Goal: Task Accomplishment & Management: Manage account settings

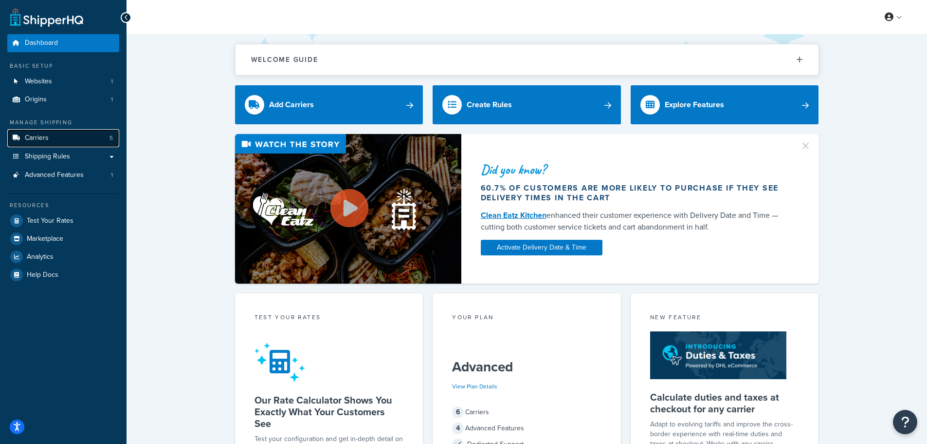
click at [62, 140] on link "Carriers 5" at bounding box center [63, 138] width 112 height 18
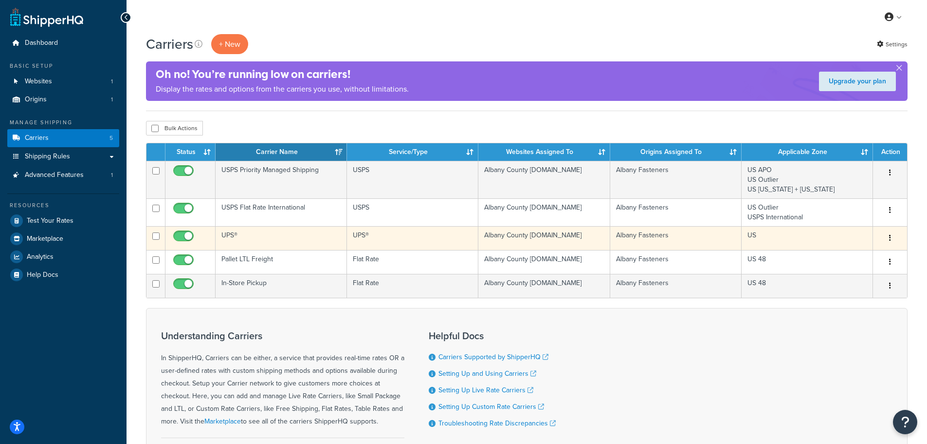
click at [319, 235] on td "UPS®" at bounding box center [281, 238] width 131 height 24
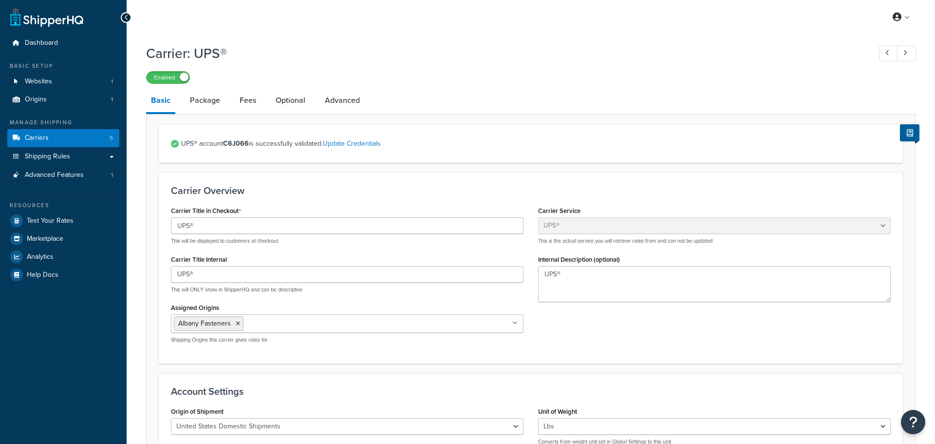
select select "ups"
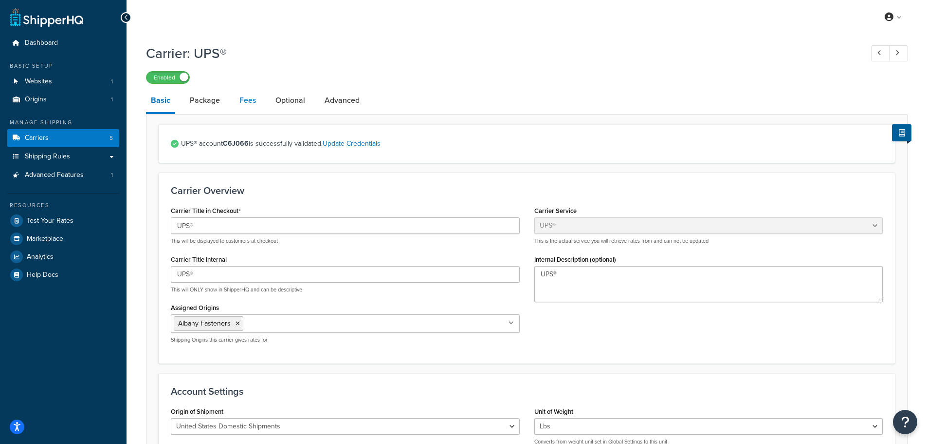
click at [236, 99] on link "Fees" at bounding box center [248, 100] width 26 height 23
select select "AFTER"
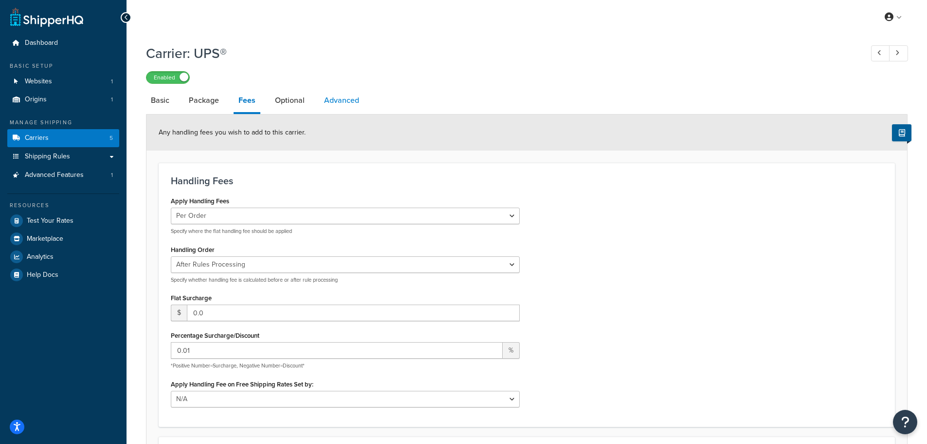
click at [328, 101] on link "Advanced" at bounding box center [341, 100] width 45 height 23
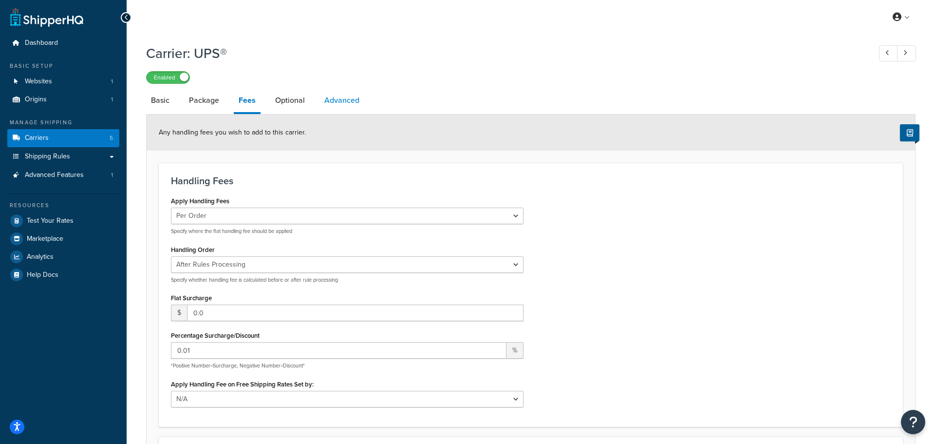
select select "false"
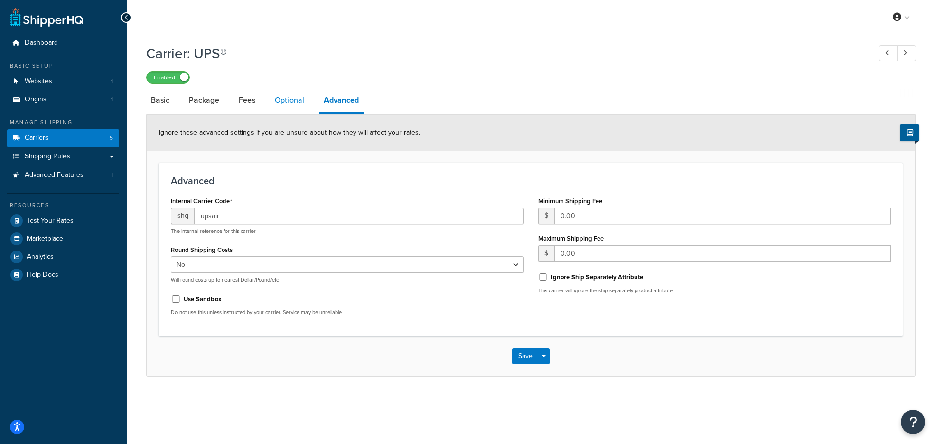
click at [292, 106] on link "Optional" at bounding box center [289, 100] width 39 height 23
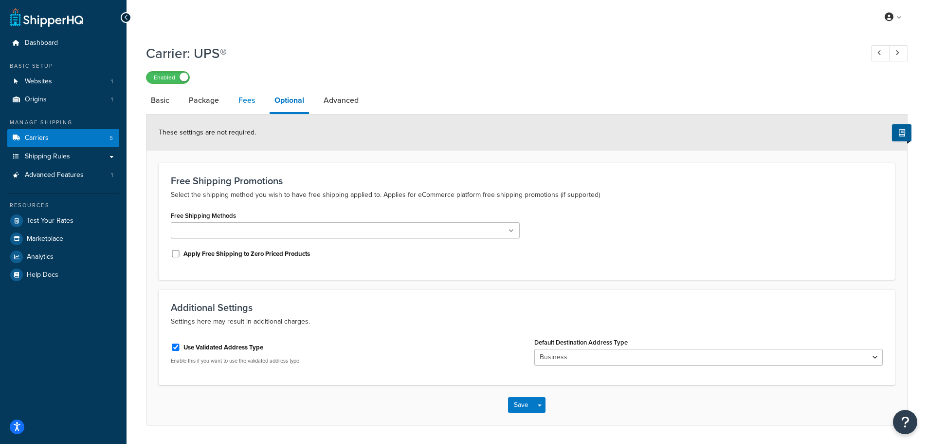
click at [248, 103] on link "Fees" at bounding box center [247, 100] width 26 height 23
select select "AFTER"
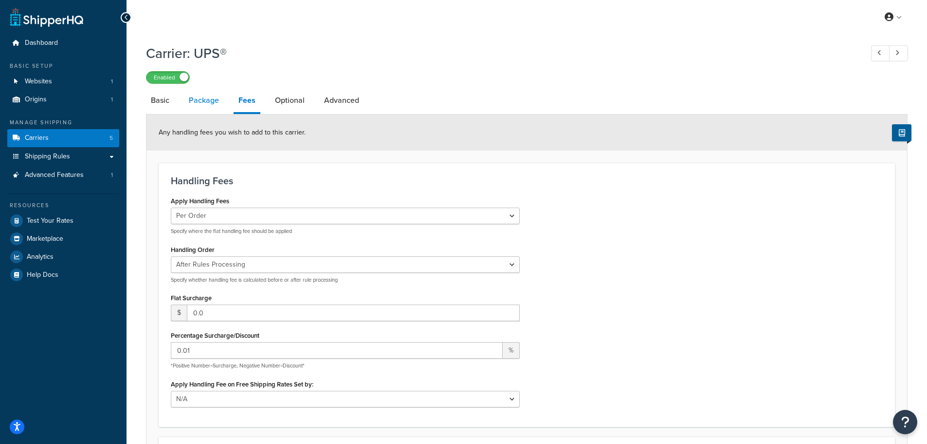
click at [204, 100] on link "Package" at bounding box center [204, 100] width 40 height 23
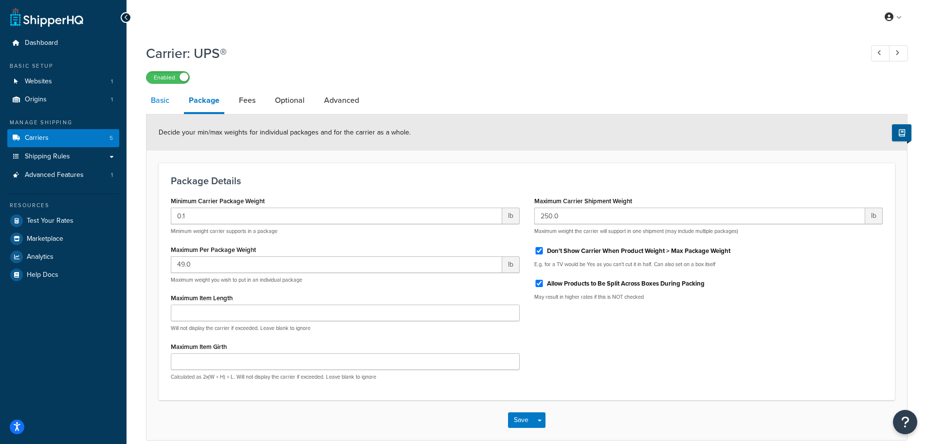
click at [160, 102] on link "Basic" at bounding box center [160, 100] width 28 height 23
select select "ups"
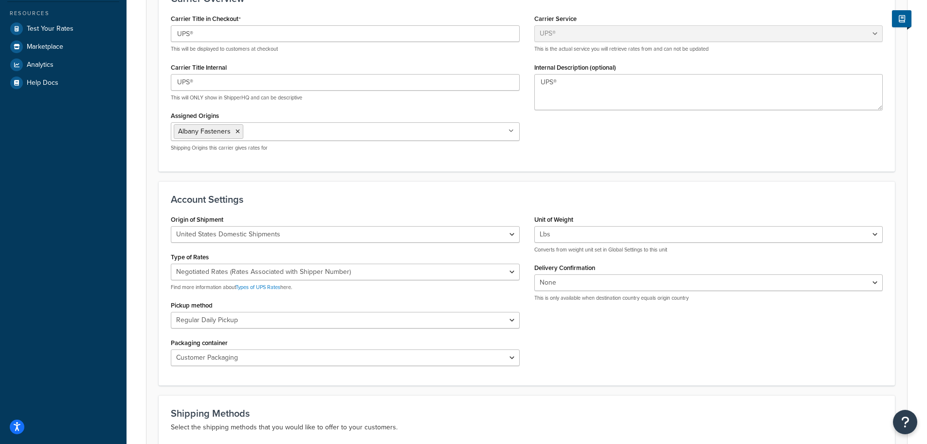
scroll to position [49, 0]
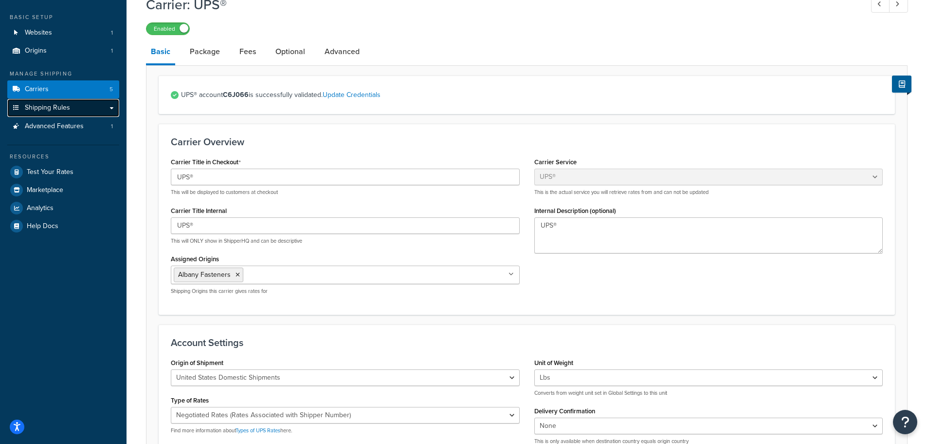
click at [52, 105] on span "Shipping Rules" at bounding box center [47, 108] width 45 height 8
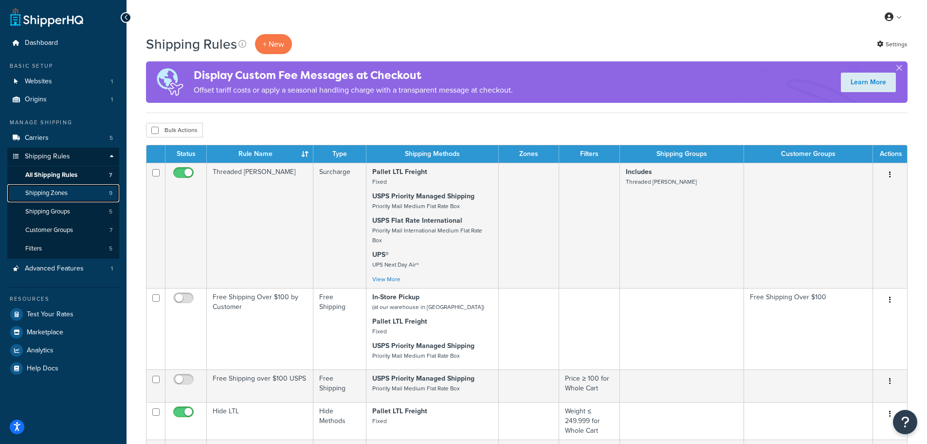
click at [55, 190] on span "Shipping Zones" at bounding box center [46, 193] width 42 height 8
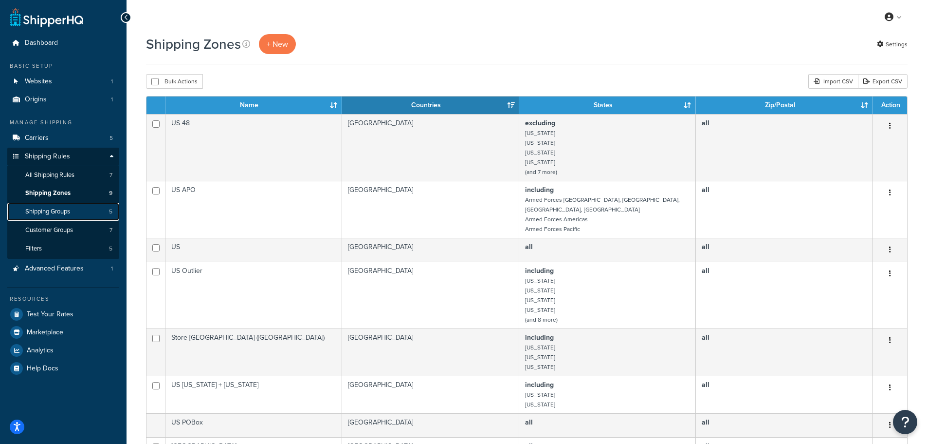
click at [54, 210] on span "Shipping Groups" at bounding box center [47, 211] width 45 height 8
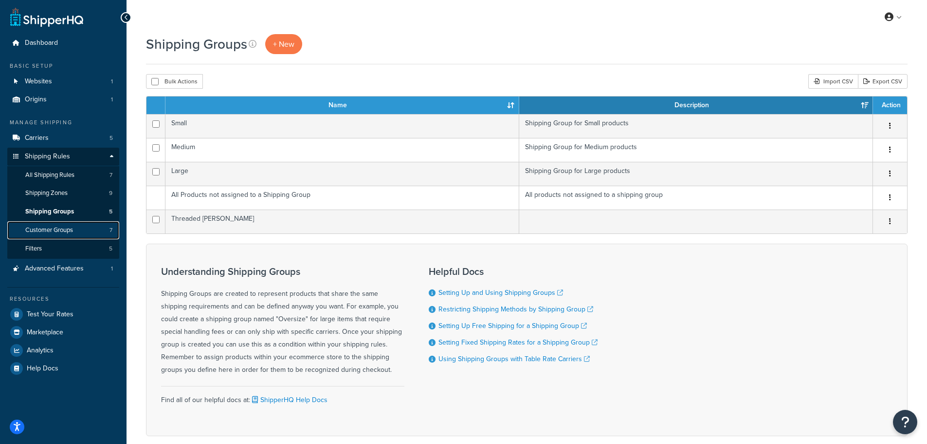
click at [50, 232] on span "Customer Groups" at bounding box center [49, 230] width 48 height 8
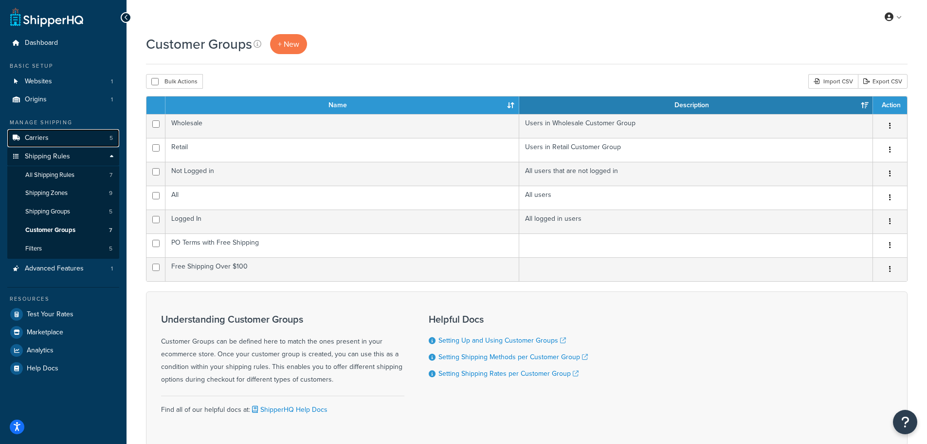
click at [43, 140] on span "Carriers" at bounding box center [37, 138] width 24 height 8
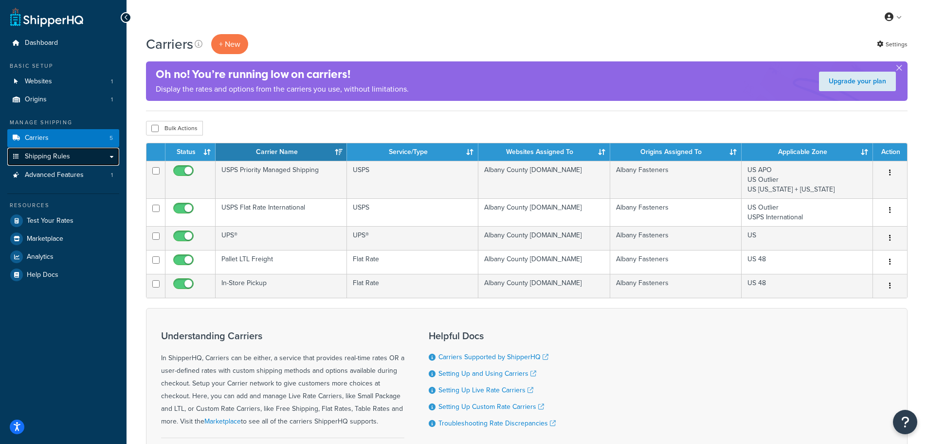
click at [46, 158] on span "Shipping Rules" at bounding box center [47, 156] width 45 height 8
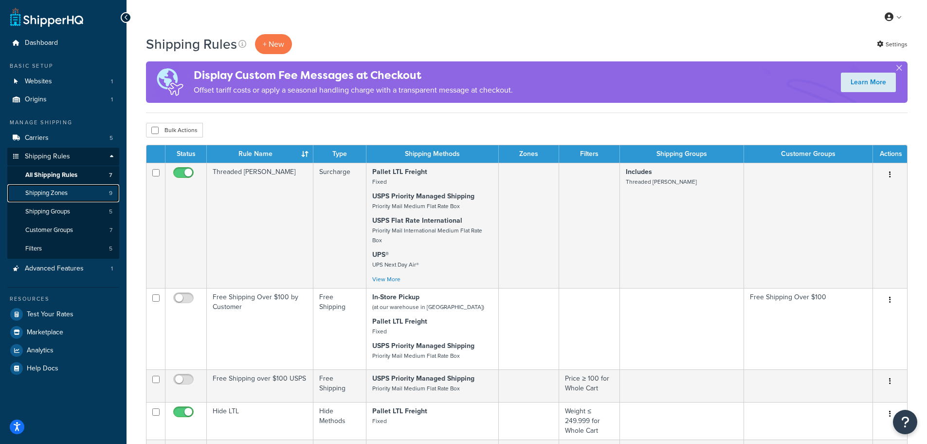
click at [43, 190] on span "Shipping Zones" at bounding box center [46, 193] width 42 height 8
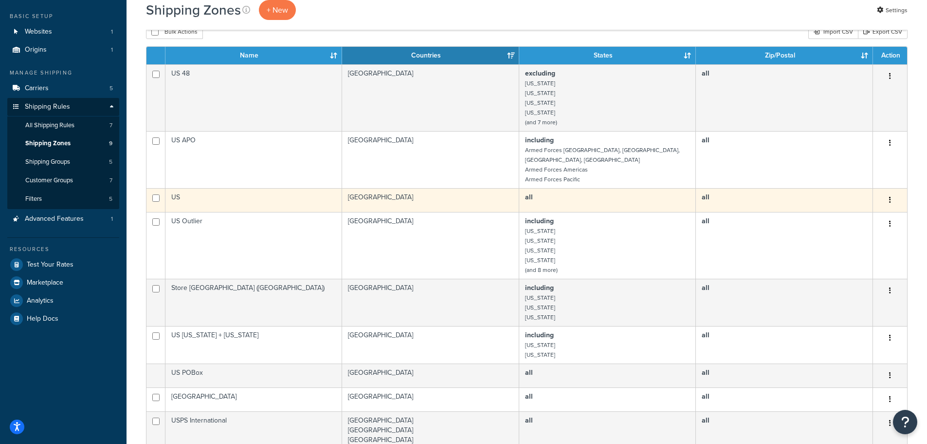
scroll to position [49, 0]
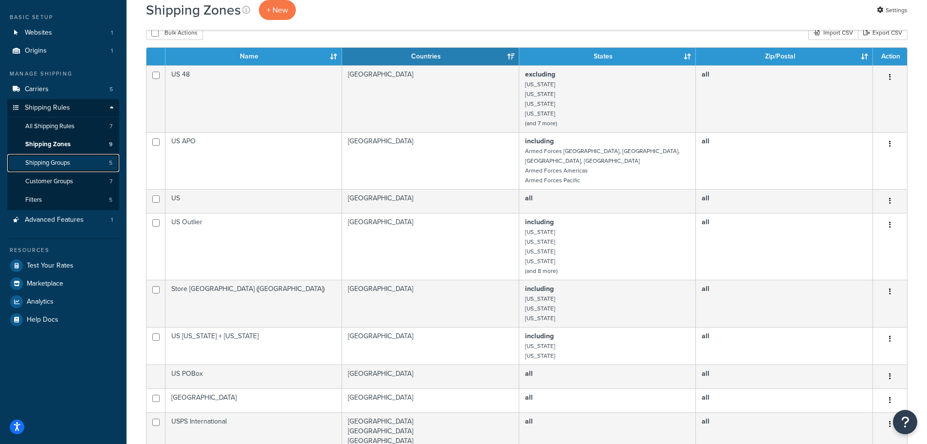
click at [53, 164] on span "Shipping Groups" at bounding box center [47, 163] width 45 height 8
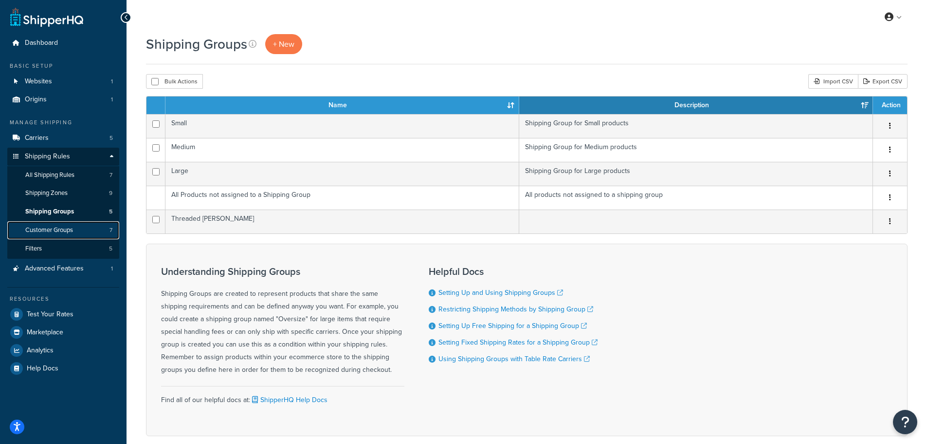
click at [73, 227] on span "Customer Groups" at bounding box center [49, 230] width 48 height 8
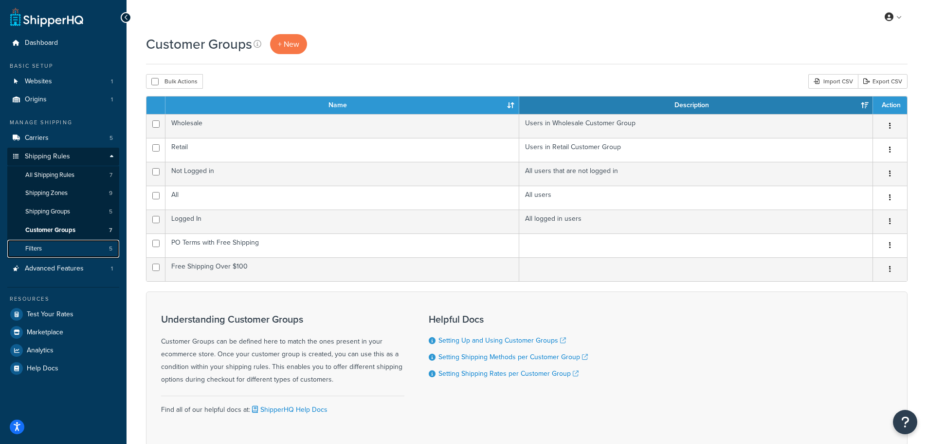
click at [60, 244] on link "Filters 5" at bounding box center [63, 249] width 112 height 18
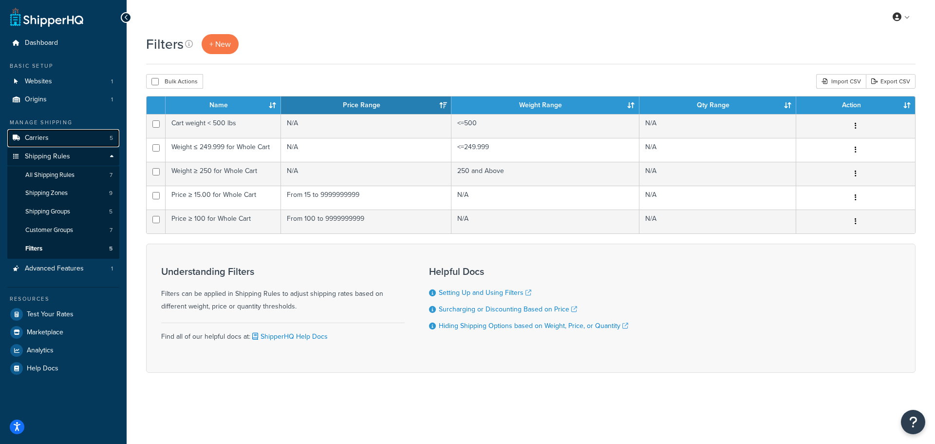
click at [32, 140] on span "Carriers" at bounding box center [37, 138] width 24 height 8
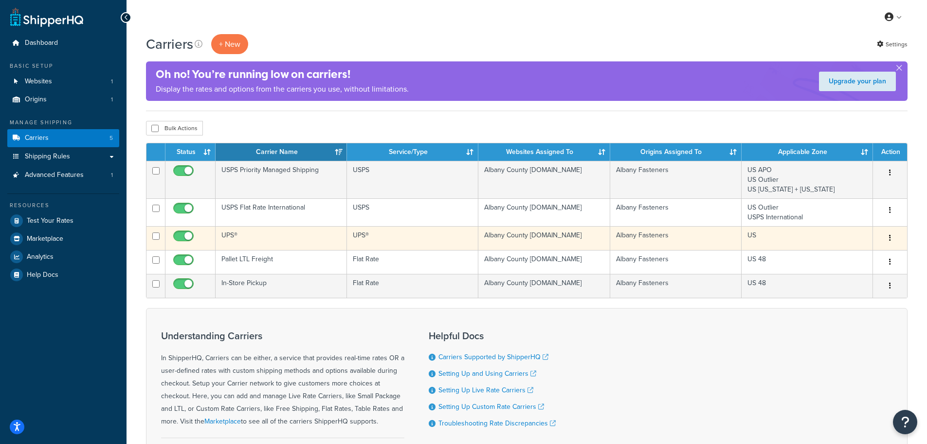
click at [813, 241] on td "US" at bounding box center [807, 238] width 131 height 24
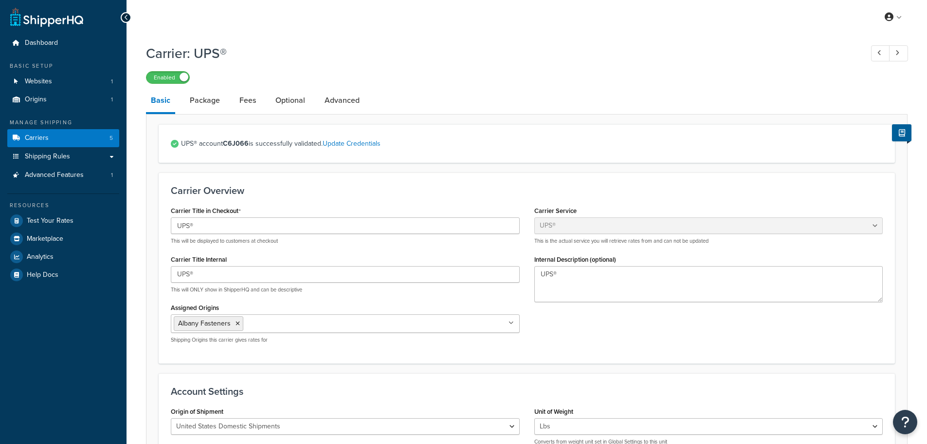
select select "ups"
click at [204, 104] on link "Package" at bounding box center [205, 100] width 40 height 23
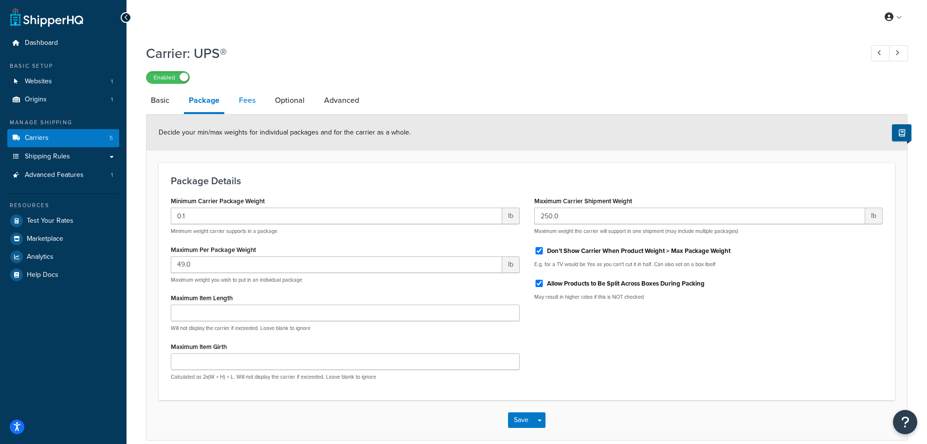
click at [249, 99] on link "Fees" at bounding box center [247, 100] width 26 height 23
select select "AFTER"
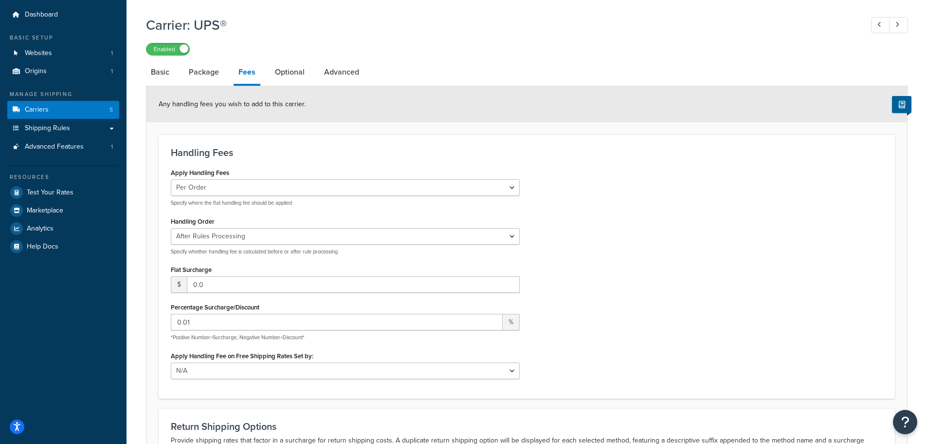
scroll to position [30, 0]
click at [240, 284] on input "0.0" at bounding box center [353, 283] width 333 height 17
click at [235, 318] on input "0.01" at bounding box center [337, 320] width 332 height 17
type input "0.25"
click at [854, 229] on div "Apply Handling Fees Per Order Per Item Per Package Specify where the flat handl…" at bounding box center [527, 274] width 727 height 220
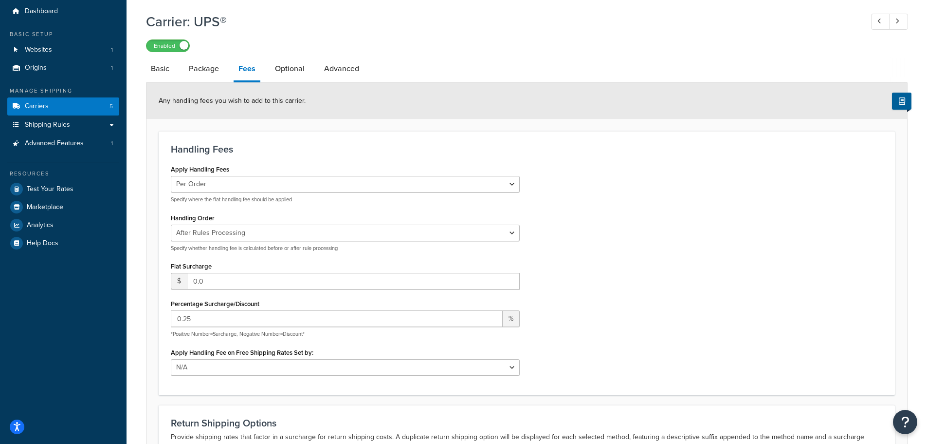
scroll to position [189, 0]
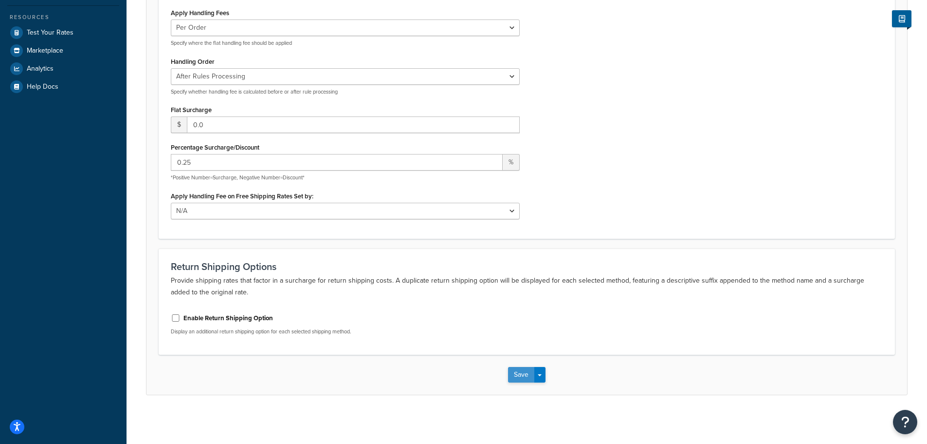
click at [518, 375] on button "Save" at bounding box center [521, 375] width 26 height 16
